Goal: Task Accomplishment & Management: Complete application form

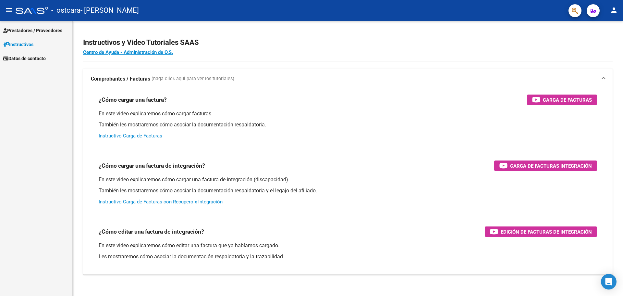
click at [43, 31] on span "Prestadores / Proveedores" at bounding box center [32, 30] width 59 height 7
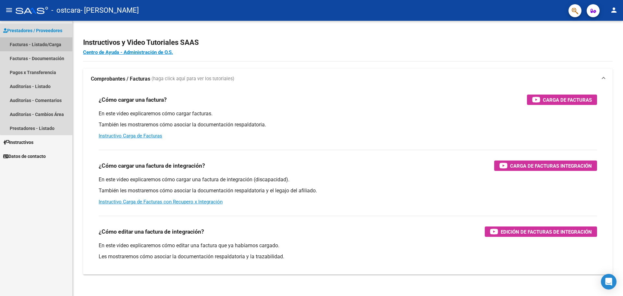
click at [40, 43] on link "Facturas - Listado/Carga" at bounding box center [36, 44] width 72 height 14
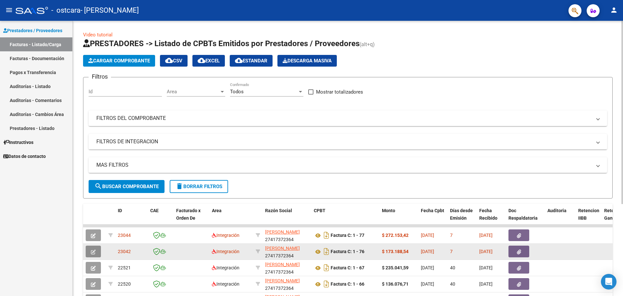
click at [91, 249] on button "button" at bounding box center [93, 251] width 15 height 12
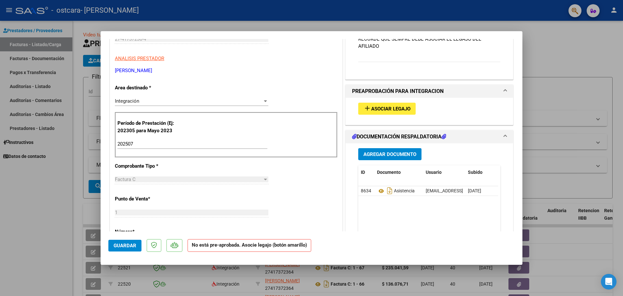
scroll to position [97, 0]
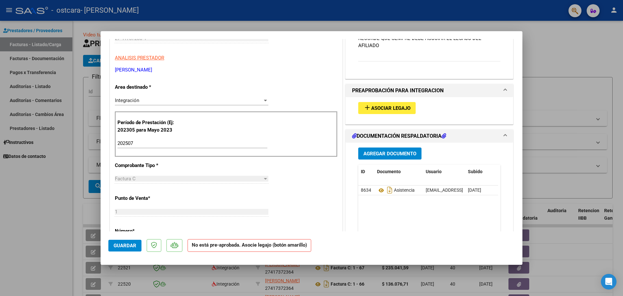
click at [398, 104] on button "add Asociar Legajo" at bounding box center [386, 108] width 57 height 12
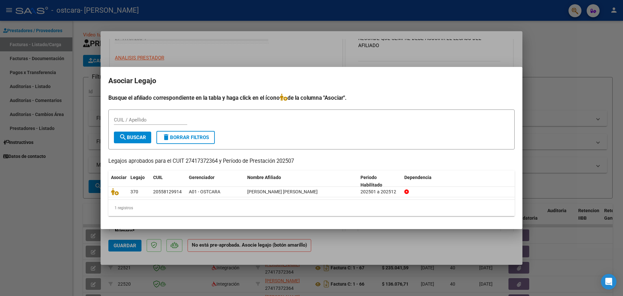
click at [54, 196] on div at bounding box center [311, 148] width 623 height 296
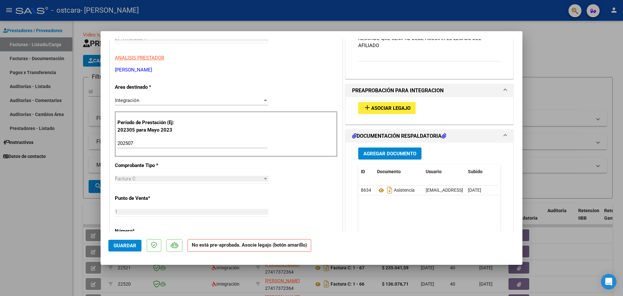
click at [617, 9] on div at bounding box center [311, 148] width 623 height 296
type input "$ 0,00"
